Goal: Task Accomplishment & Management: Manage account settings

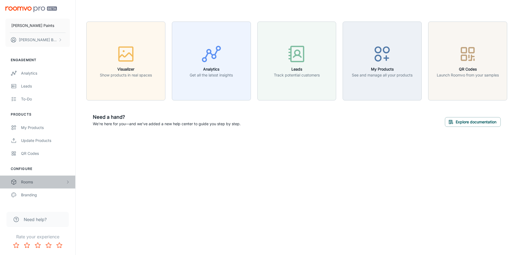
click at [40, 182] on div "Rooms" at bounding box center [43, 182] width 44 height 6
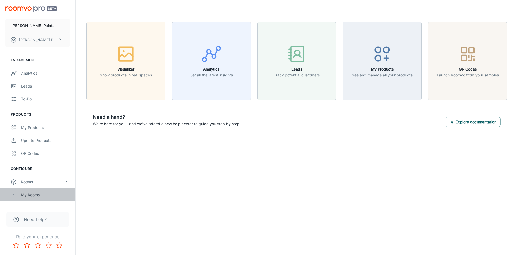
click at [35, 194] on div "My Rooms" at bounding box center [45, 195] width 49 height 6
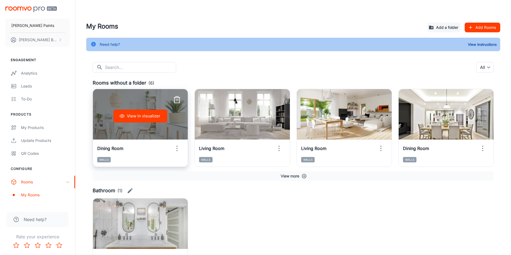
click at [145, 142] on div "Dining Room" at bounding box center [140, 148] width 95 height 17
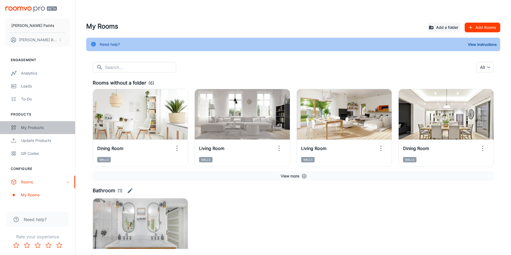
click at [33, 133] on link "My Products" at bounding box center [37, 127] width 75 height 13
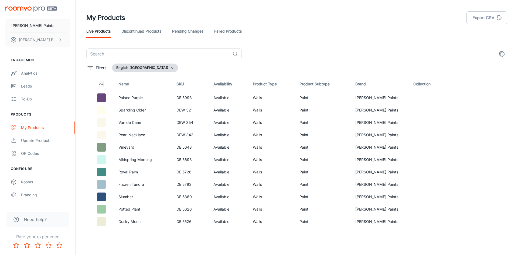
click at [507, 97] on div "​ Filters English ([GEOGRAPHIC_DATA]) Name SKU Availability Product Type Produc…" at bounding box center [296, 139] width 433 height 181
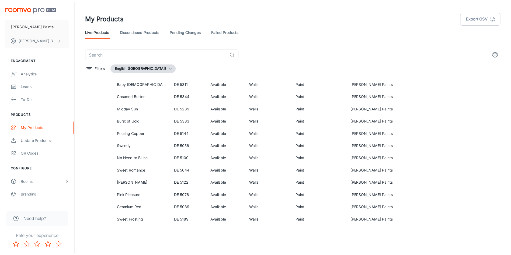
scroll to position [1220, 0]
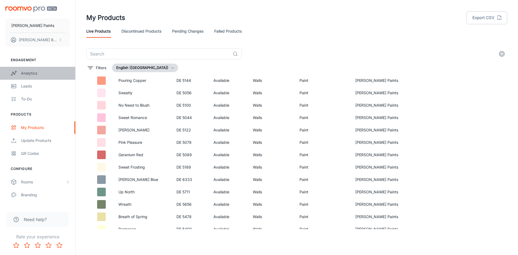
click at [35, 75] on div "Analytics" at bounding box center [45, 73] width 49 height 6
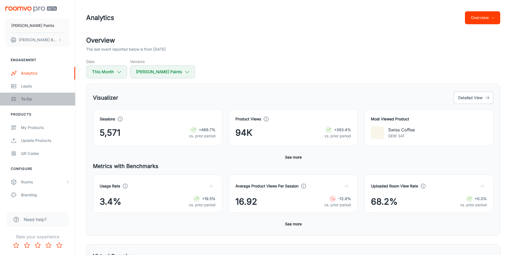
click at [53, 94] on link "To-do" at bounding box center [37, 99] width 75 height 13
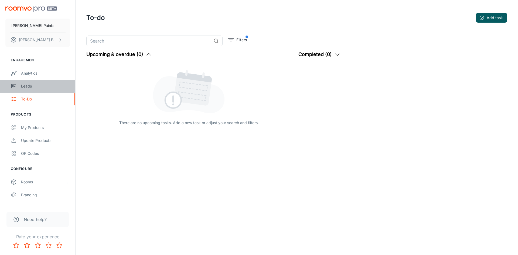
click at [47, 84] on div "Leads" at bounding box center [45, 86] width 49 height 6
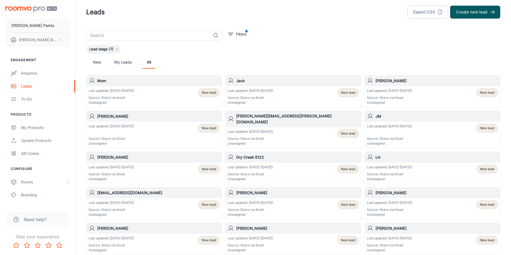
scroll to position [5, 0]
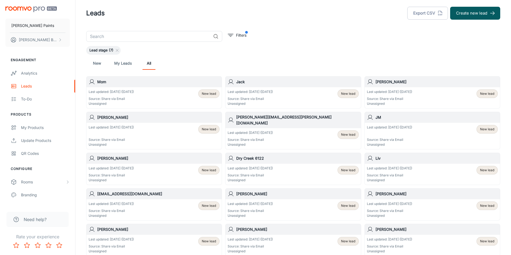
click at [423, 81] on h6 "Brandon McLea" at bounding box center [437, 82] width 122 height 6
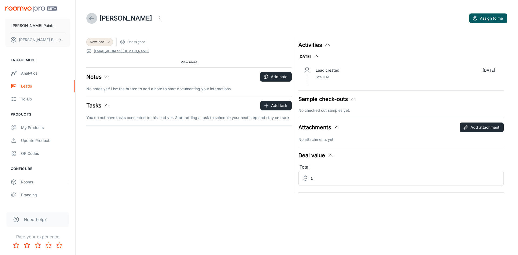
click at [90, 16] on icon at bounding box center [91, 18] width 6 height 6
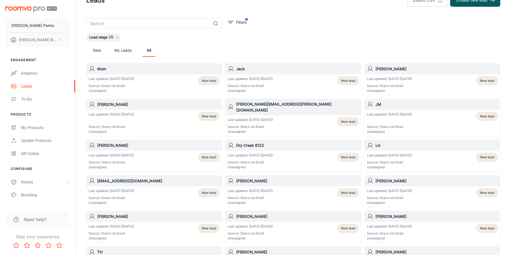
scroll to position [11, 0]
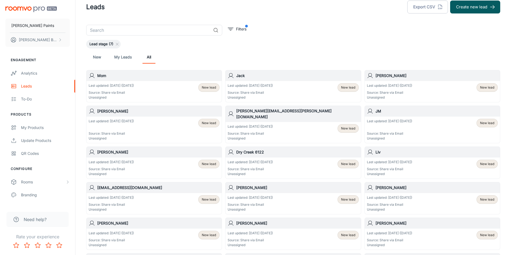
click at [115, 46] on span "Lead stage (7)" at bounding box center [101, 44] width 30 height 5
click at [112, 44] on span "Lead stage (7)" at bounding box center [101, 44] width 30 height 5
click at [101, 60] on link "New" at bounding box center [97, 57] width 13 height 13
